Goal: Task Accomplishment & Management: Manage account settings

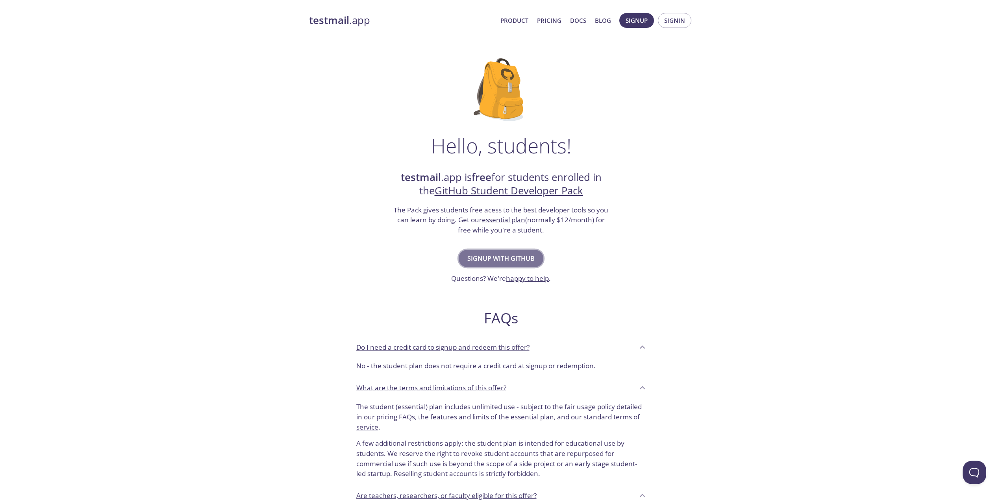
click at [510, 257] on span "Signup with GitHub" at bounding box center [500, 258] width 67 height 11
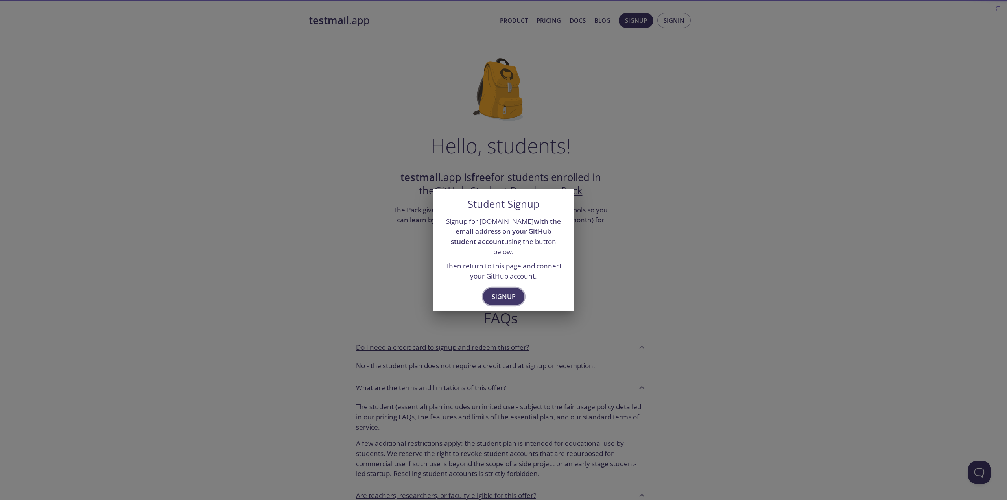
click at [498, 291] on span "Signup" at bounding box center [504, 296] width 24 height 11
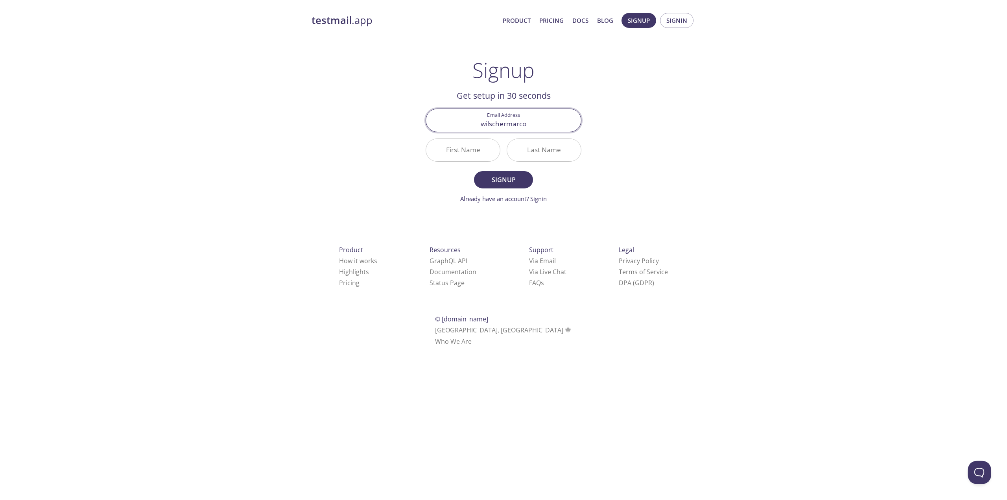
click at [474, 171] on button "Signup" at bounding box center [503, 179] width 59 height 17
type input "wilschermarco+testmail@gmail.com"
type input "Marco"
type input "Wilscher"
click at [474, 171] on button "Signup" at bounding box center [503, 179] width 59 height 17
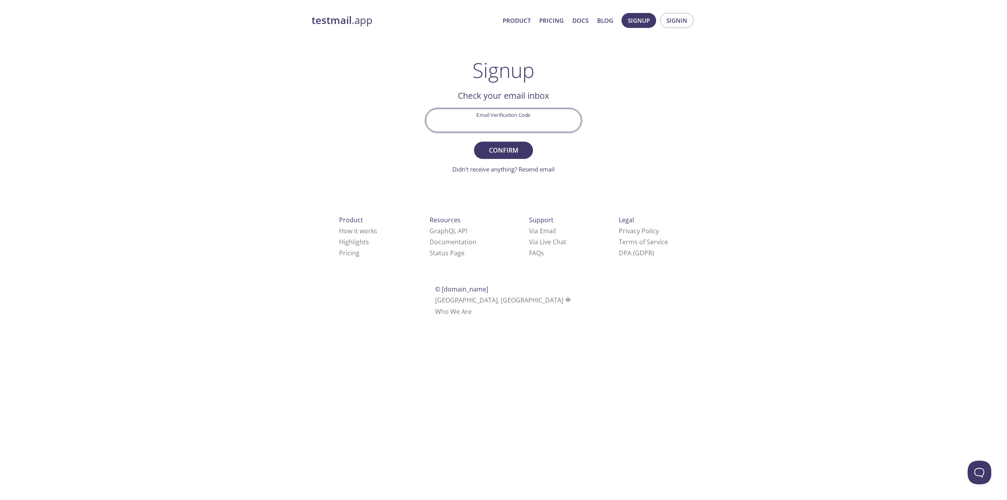
click at [496, 123] on input "Email Verification Code" at bounding box center [503, 120] width 155 height 22
paste input "X1V837D"
type input "X1V837D"
click at [493, 151] on span "Confirm" at bounding box center [504, 150] width 42 height 11
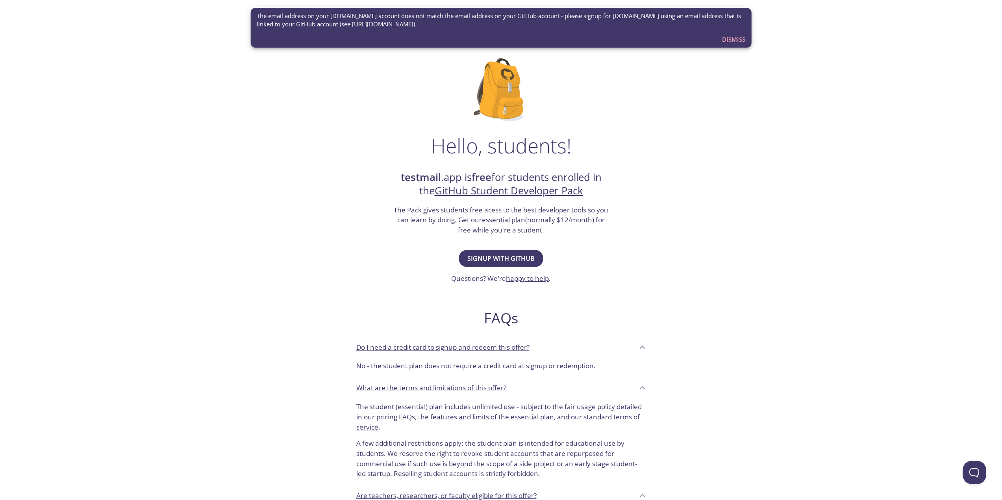
click at [734, 38] on span "Dismiss" at bounding box center [733, 39] width 23 height 10
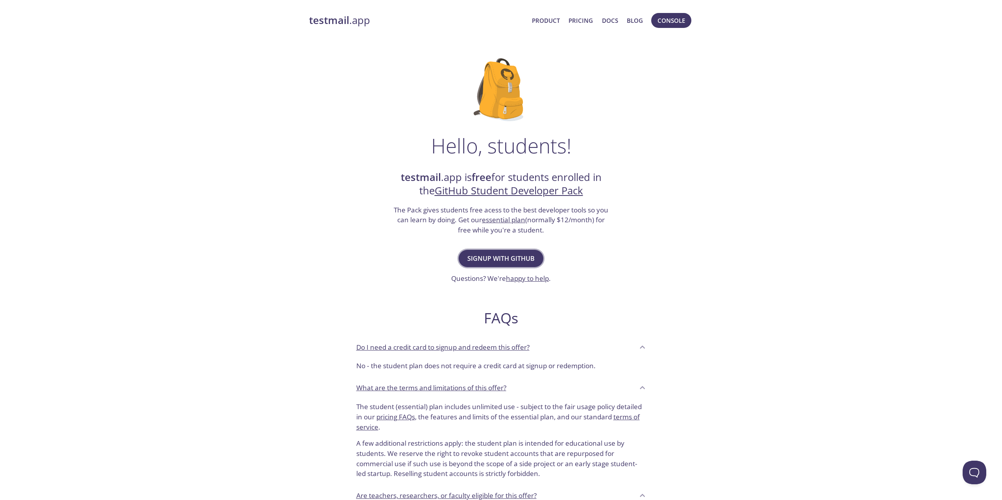
click at [505, 264] on button "Signup with GitHub" at bounding box center [500, 258] width 85 height 17
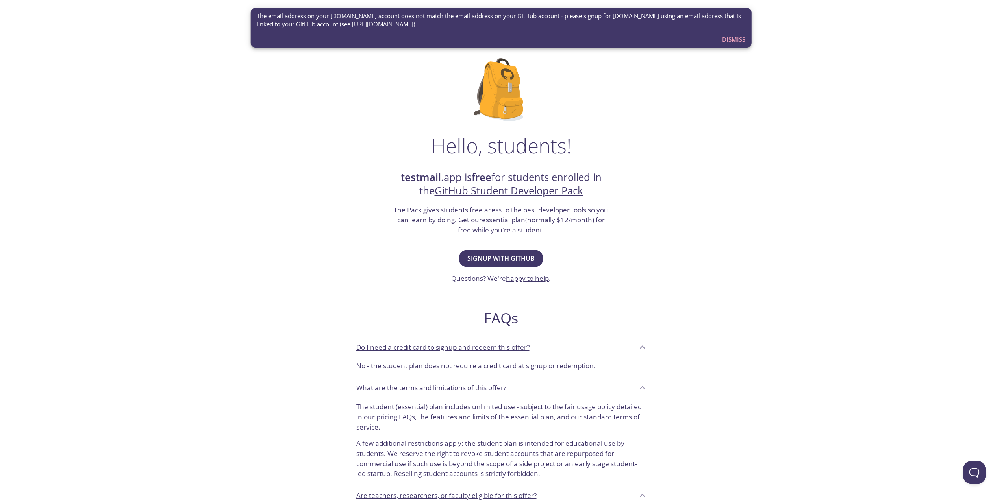
click at [734, 44] on span "Dismiss" at bounding box center [733, 39] width 23 height 10
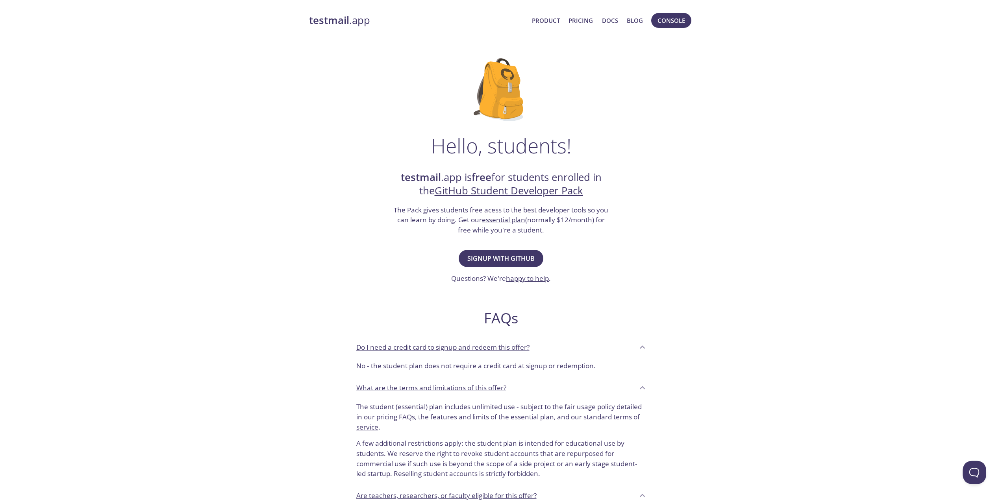
click at [336, 27] on link "testmail .app" at bounding box center [417, 20] width 217 height 13
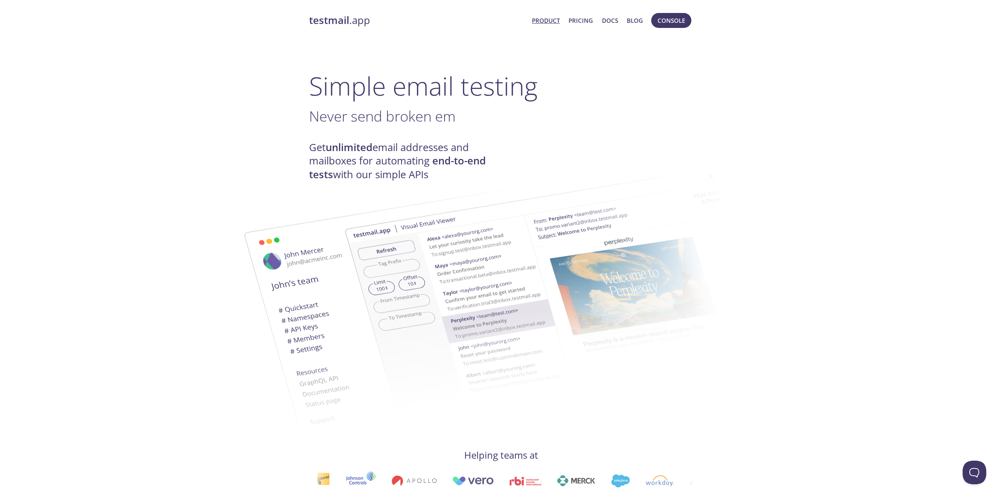
click at [546, 22] on link "Product" at bounding box center [546, 20] width 28 height 10
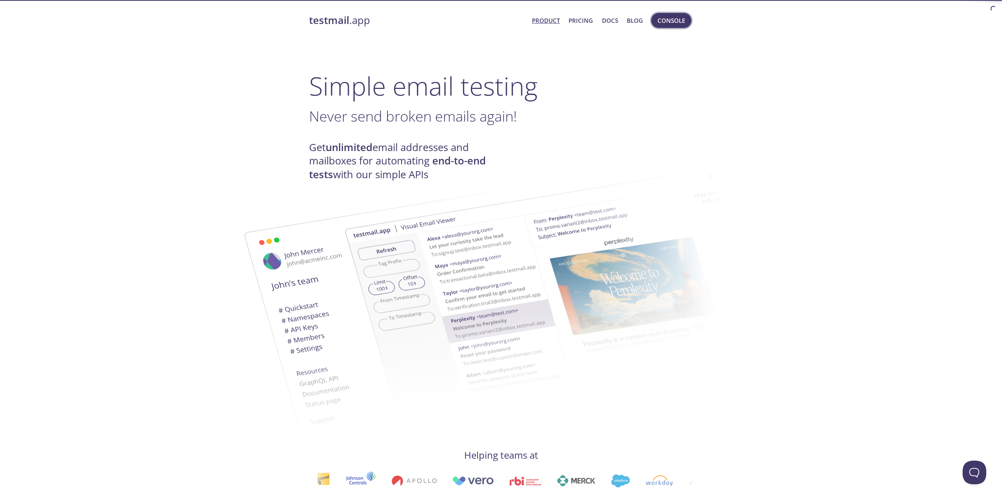
click at [676, 24] on span "Console" at bounding box center [671, 20] width 28 height 10
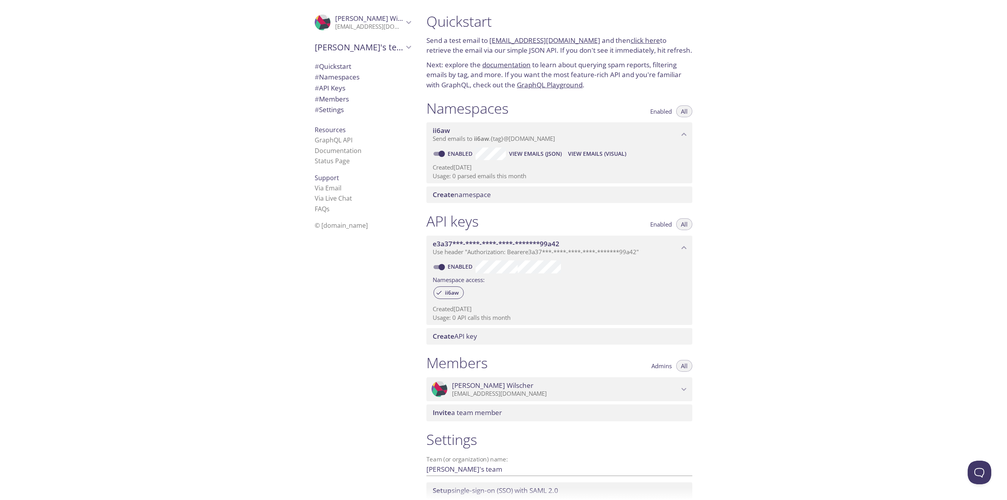
click at [354, 49] on span "[PERSON_NAME]'s team" at bounding box center [359, 47] width 89 height 11
click at [375, 45] on span "[PERSON_NAME]'s team" at bounding box center [359, 47] width 89 height 11
click at [395, 14] on div ".cls-1 { fill: #6d5ca8; } .cls-2 { fill: #3fc191; } .cls-3 { fill: #3b4752; } .…" at bounding box center [363, 22] width 109 height 26
click at [352, 42] on span "User Settings" at bounding box center [363, 44] width 96 height 10
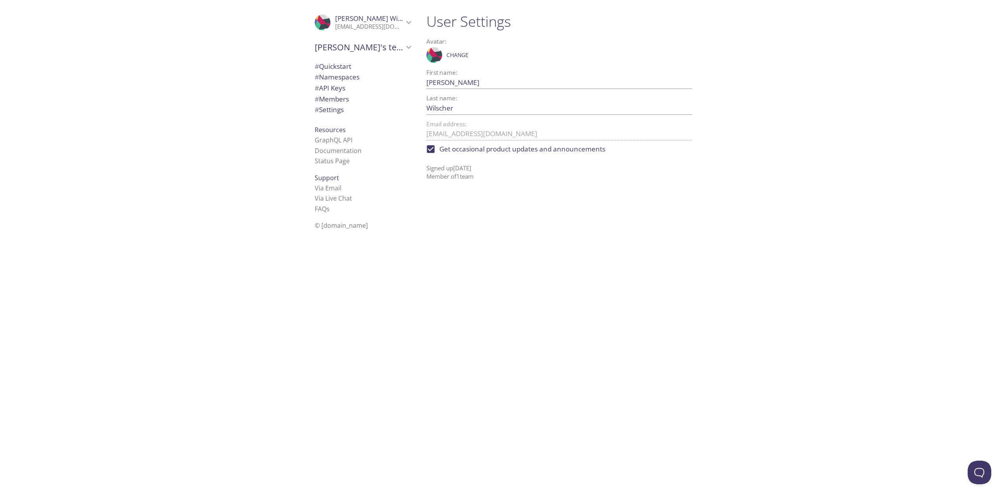
click at [487, 148] on span "Get occasional product updates and announcements" at bounding box center [523, 149] width 166 height 10
click at [440, 148] on input "Get occasional product updates and announcements" at bounding box center [430, 148] width 17 height 17
checkbox input "false"
click at [464, 105] on input "Wilscher" at bounding box center [547, 108] width 241 height 13
click at [459, 78] on input "[PERSON_NAME]" at bounding box center [547, 82] width 241 height 13
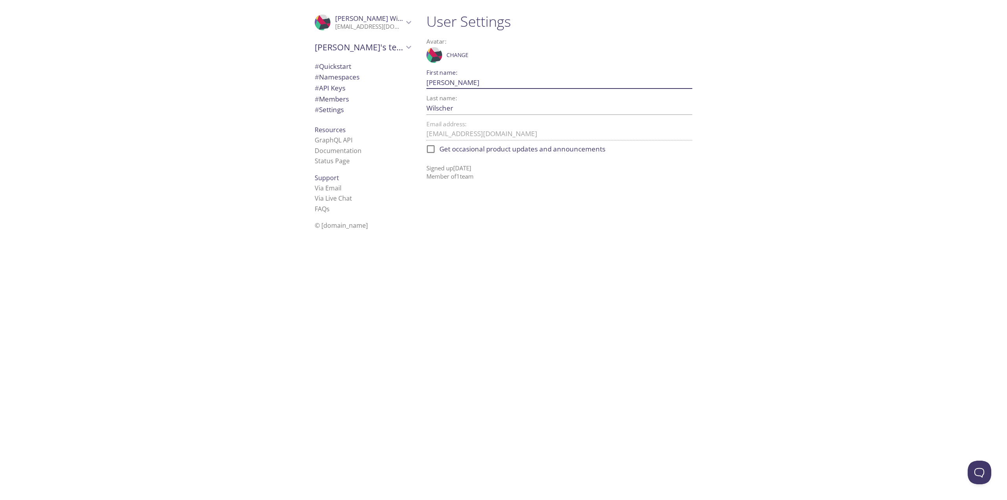
click at [329, 111] on span "# Settings" at bounding box center [329, 109] width 29 height 9
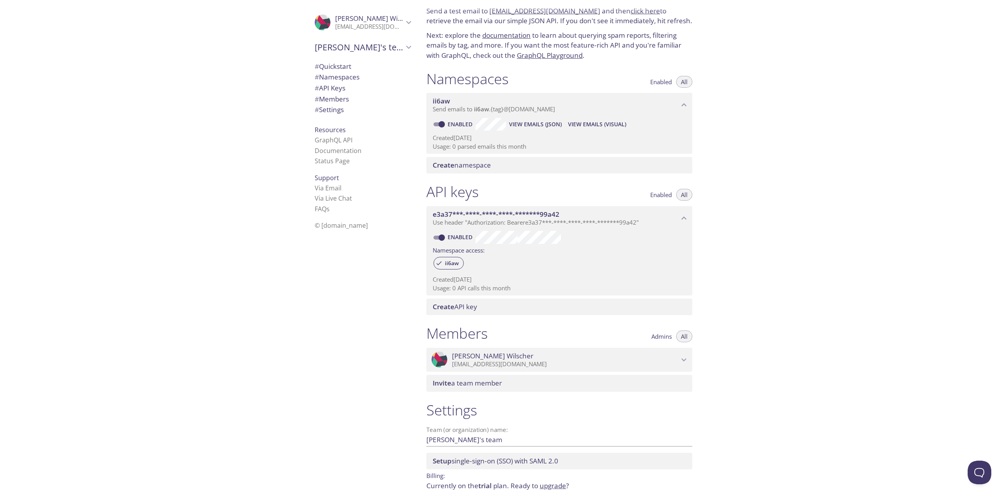
scroll to position [59, 0]
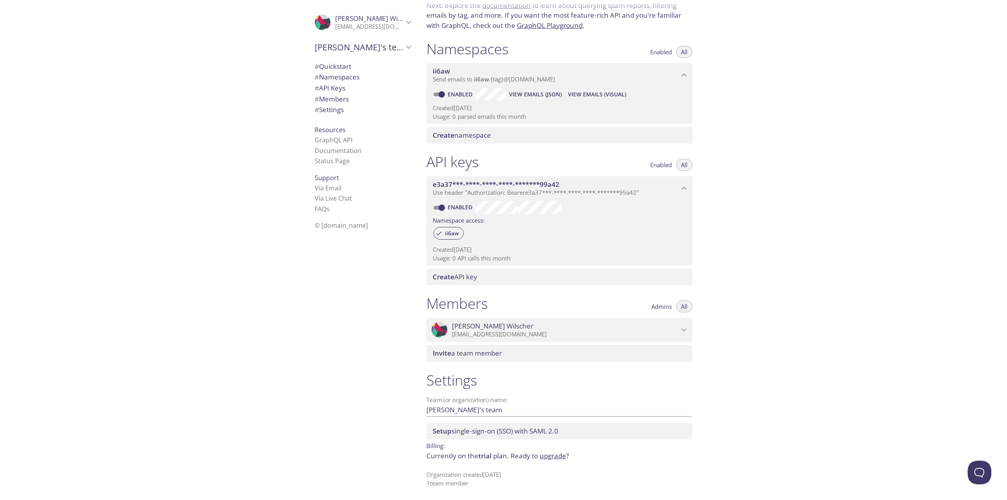
click at [487, 417] on div "Team (or organization) name: [PERSON_NAME]'s team Save" at bounding box center [560, 407] width 266 height 26
click at [484, 412] on input "[PERSON_NAME]'s team" at bounding box center [547, 409] width 241 height 13
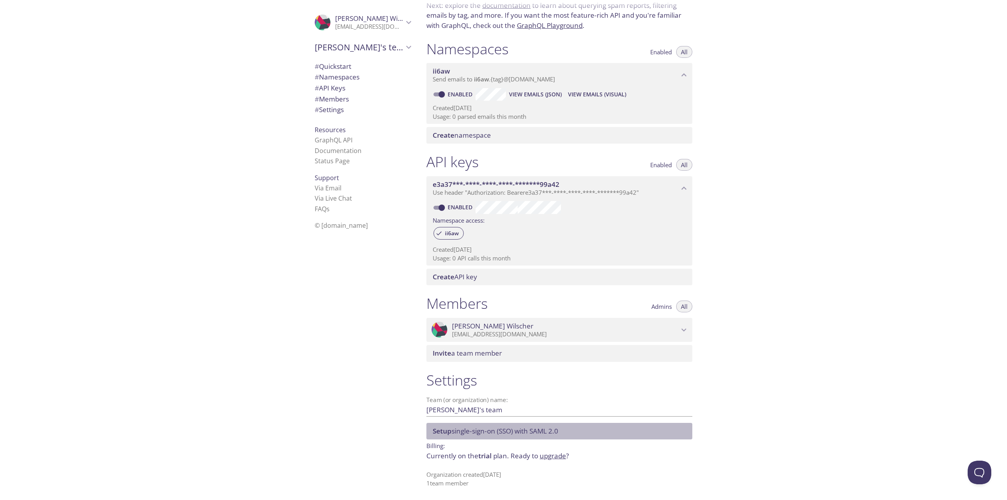
click at [503, 438] on div "Setup single-sign-on (SSO) with SAML 2.0" at bounding box center [560, 431] width 266 height 17
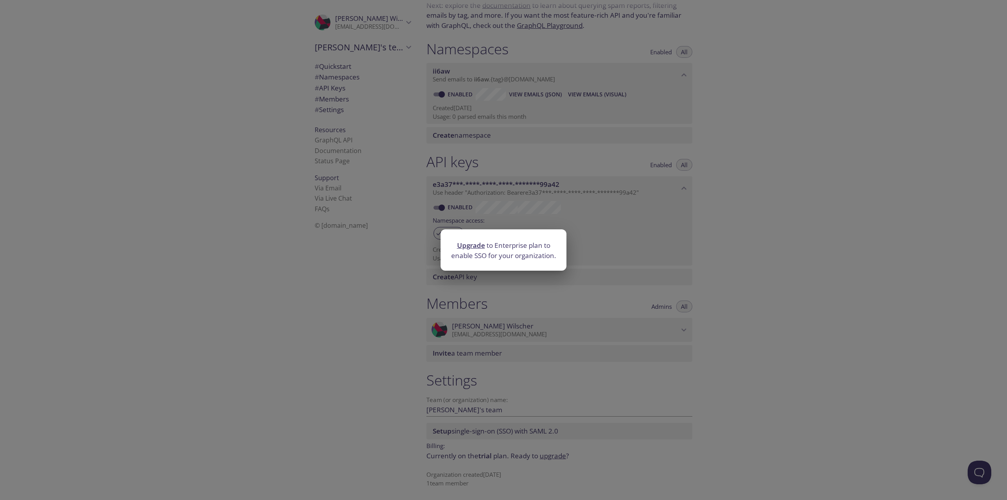
click at [331, 353] on div "Upgrade to Enterprise plan to enable SSO for your organization." at bounding box center [503, 250] width 1007 height 500
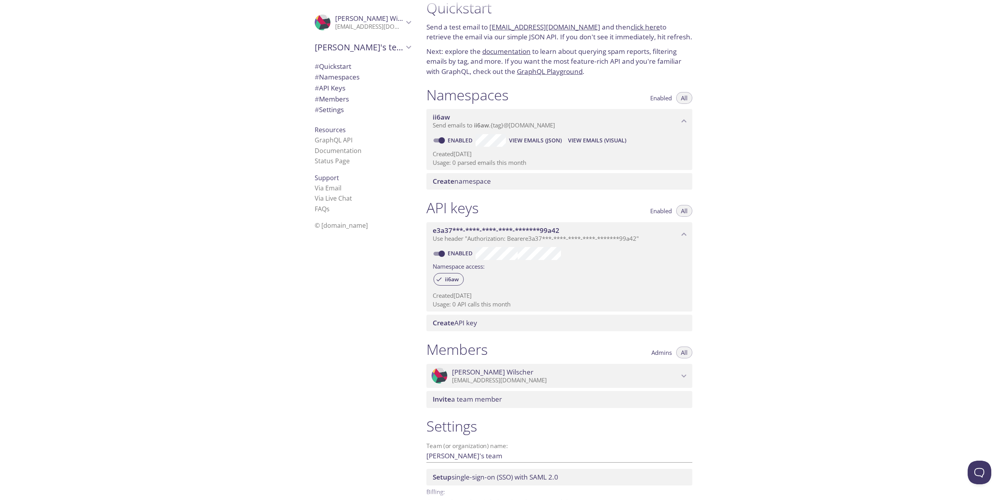
scroll to position [0, 0]
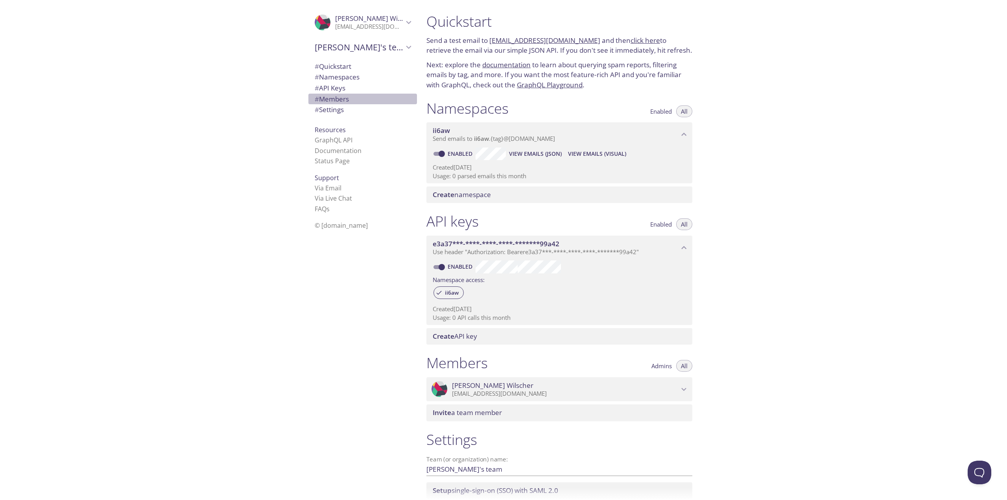
click at [341, 102] on span "# Members" at bounding box center [332, 98] width 34 height 9
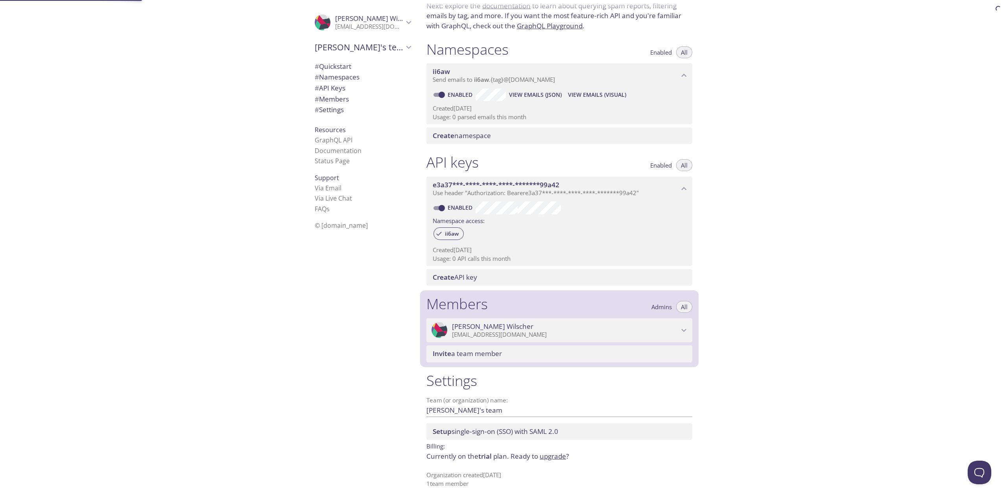
scroll to position [59, 0]
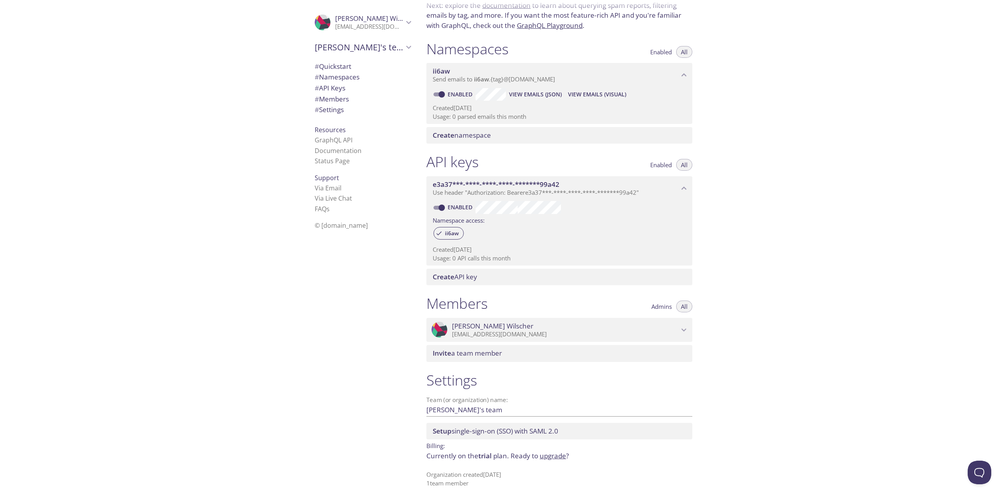
click at [683, 334] on icon "Marco Wilscher" at bounding box center [684, 330] width 10 height 10
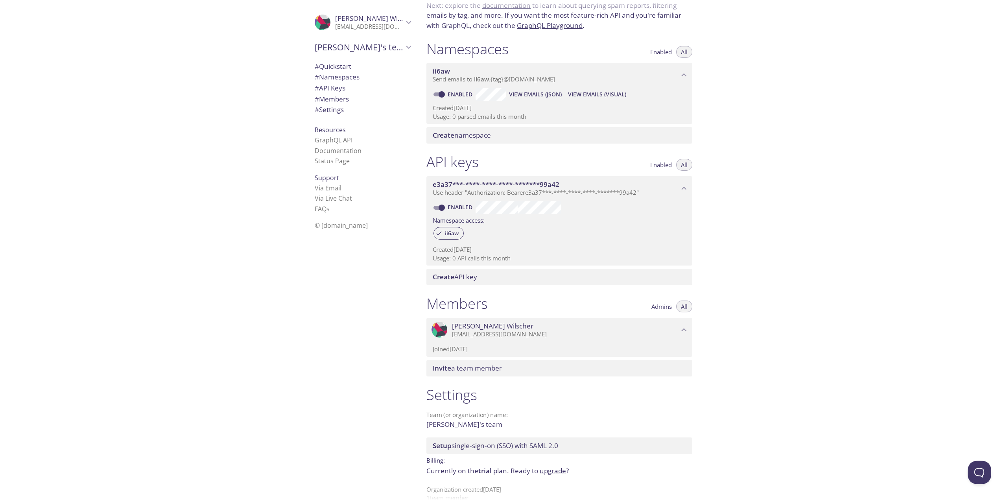
click at [548, 339] on div ".cls-1 { fill: #6d5ca8; } .cls-2 { fill: #3fc191; } .cls-3 { fill: #3b4752; } .…" at bounding box center [560, 330] width 266 height 24
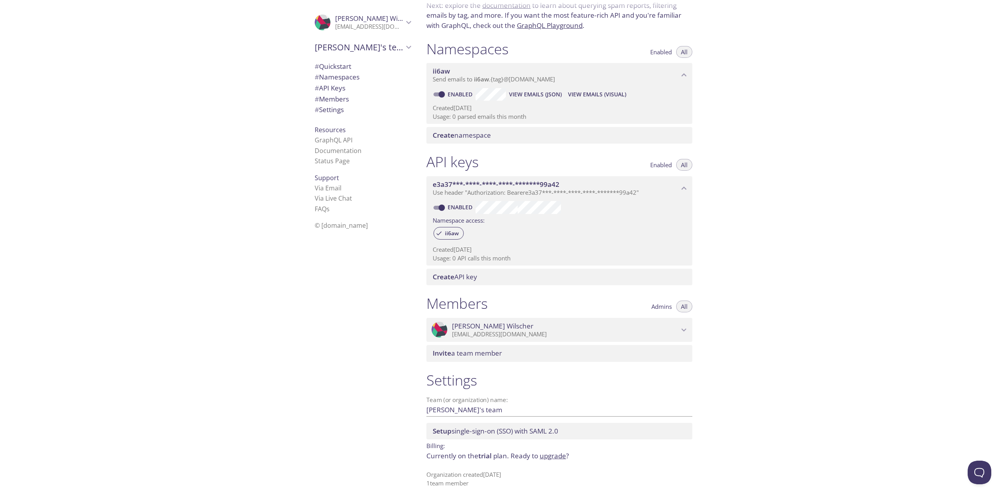
click at [662, 307] on span "Admins" at bounding box center [662, 307] width 20 height 0
click at [469, 482] on p "Organization created [DATE] 1 team member" at bounding box center [560, 479] width 266 height 17
click at [455, 487] on p "Organization created [DATE] 1 team member" at bounding box center [560, 479] width 266 height 17
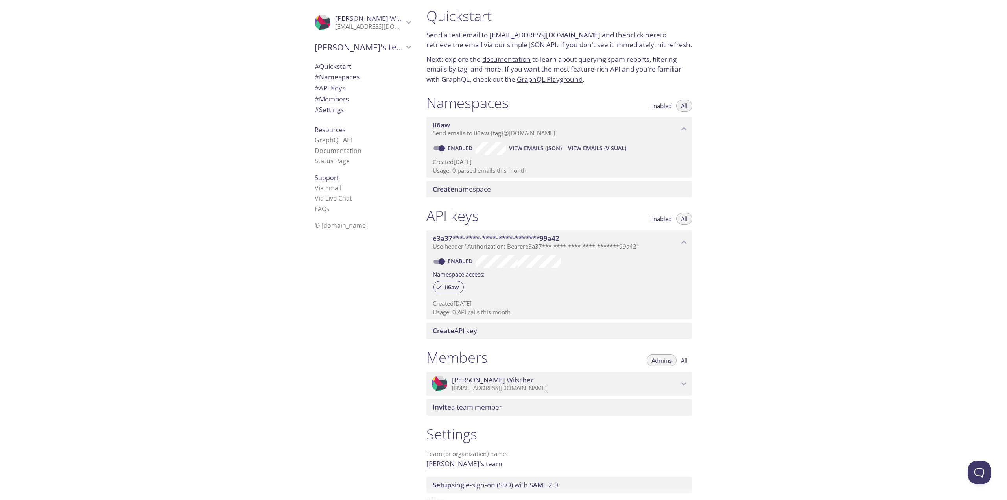
scroll to position [0, 0]
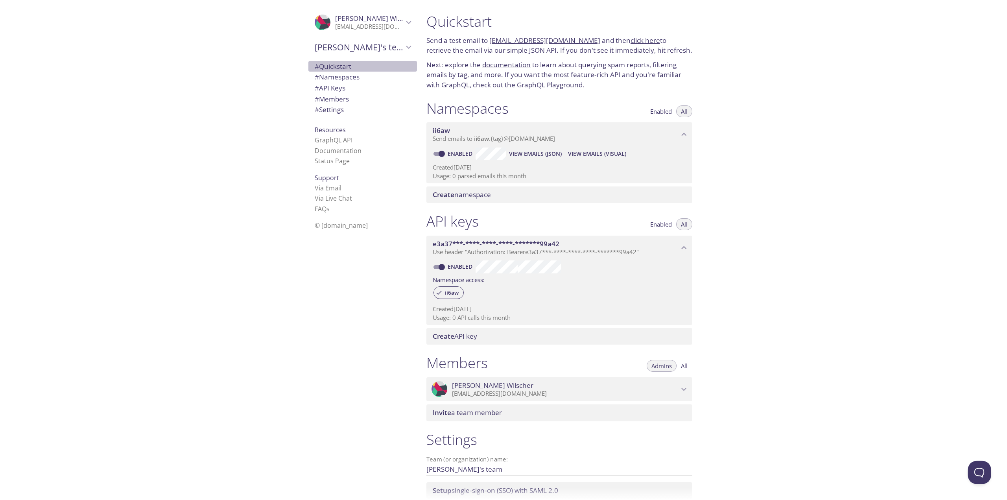
click at [344, 71] on span "# Quickstart" at bounding box center [363, 66] width 96 height 10
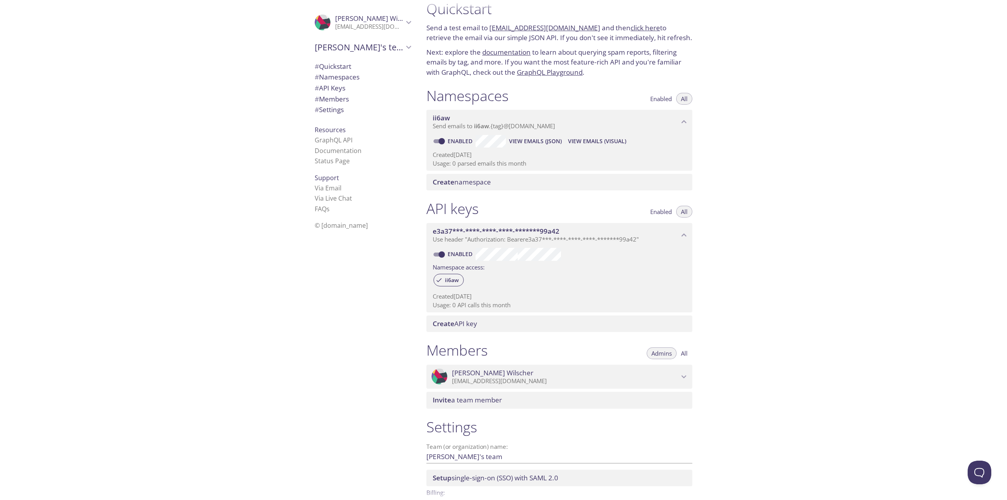
click at [634, 25] on link "click here" at bounding box center [646, 27] width 30 height 9
click at [349, 83] on span "# API Keys" at bounding box center [363, 88] width 96 height 10
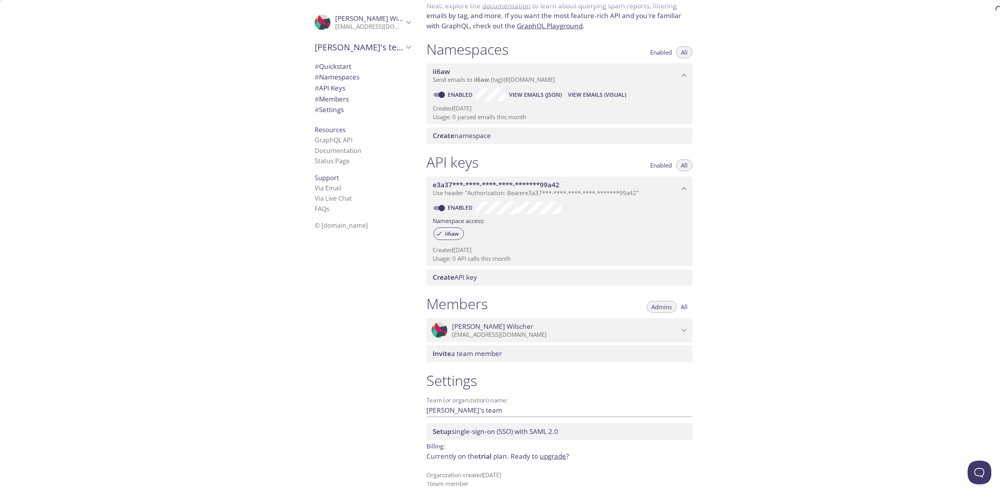
scroll to position [59, 0]
click at [358, 77] on span "# Namespaces" at bounding box center [363, 77] width 96 height 10
click at [317, 104] on div "# Settings" at bounding box center [363, 109] width 109 height 11
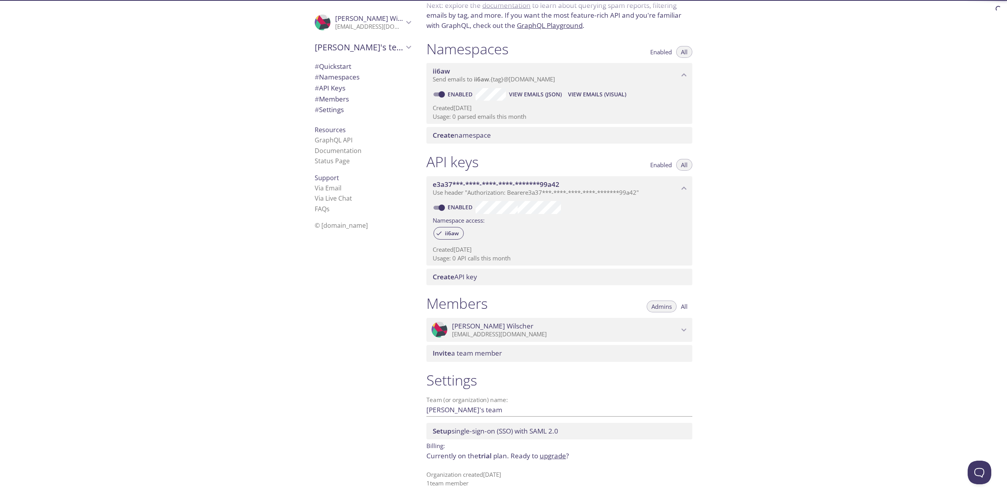
click at [345, 100] on span "# Members" at bounding box center [332, 98] width 34 height 9
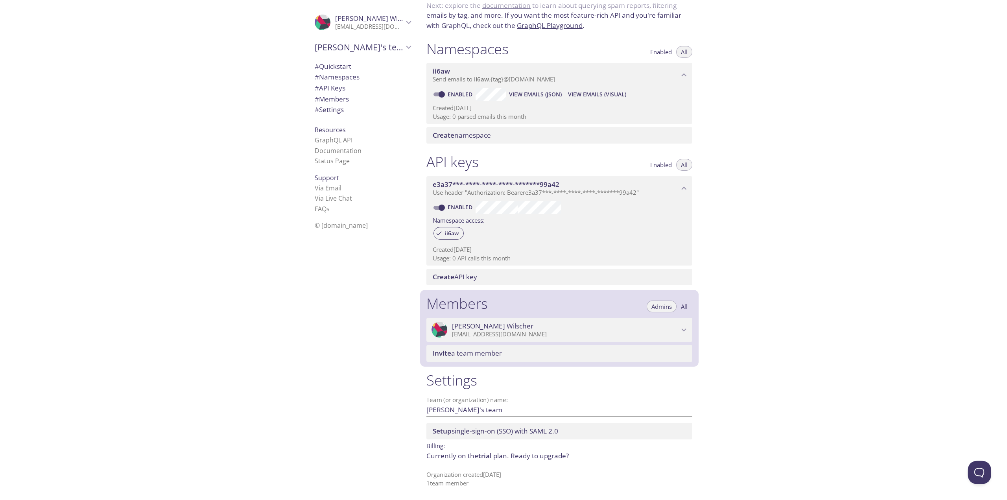
click at [383, 23] on p "[EMAIL_ADDRESS][DOMAIN_NAME]" at bounding box center [369, 27] width 68 height 8
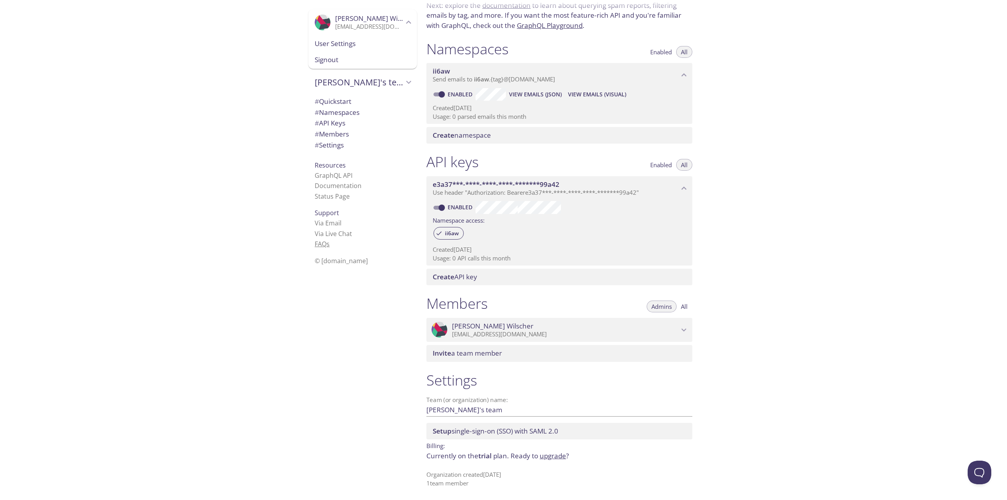
click at [318, 248] on link "FAQ s" at bounding box center [322, 244] width 15 height 9
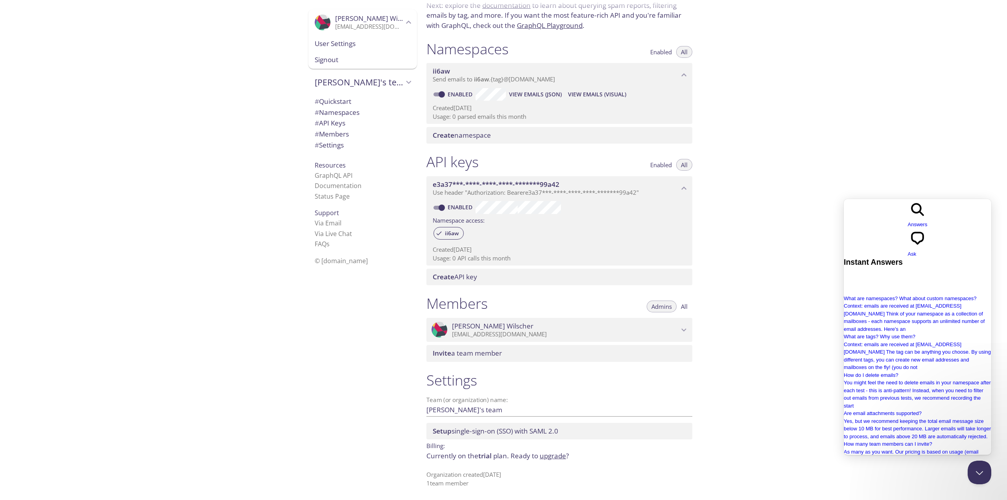
type input "delete account"
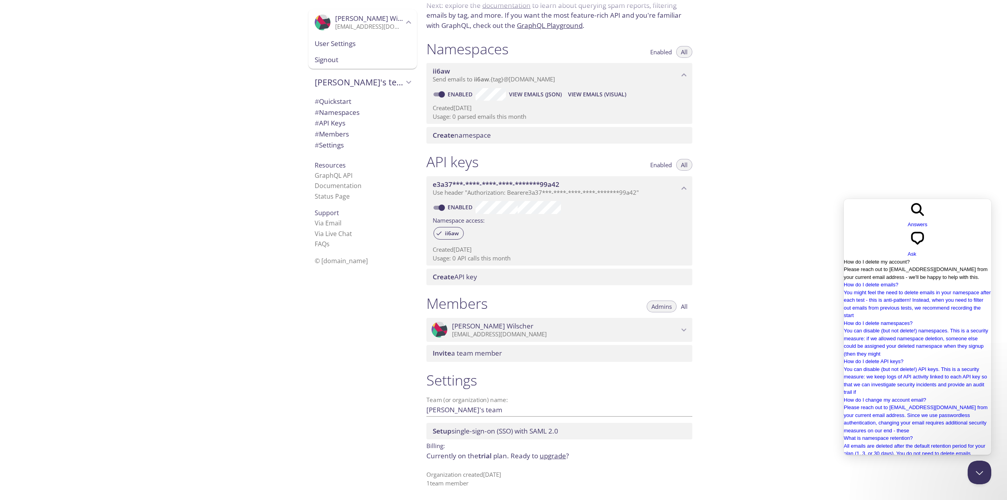
click at [936, 258] on div "How do I delete my account?" at bounding box center [918, 262] width 148 height 8
